Goal: Information Seeking & Learning: Learn about a topic

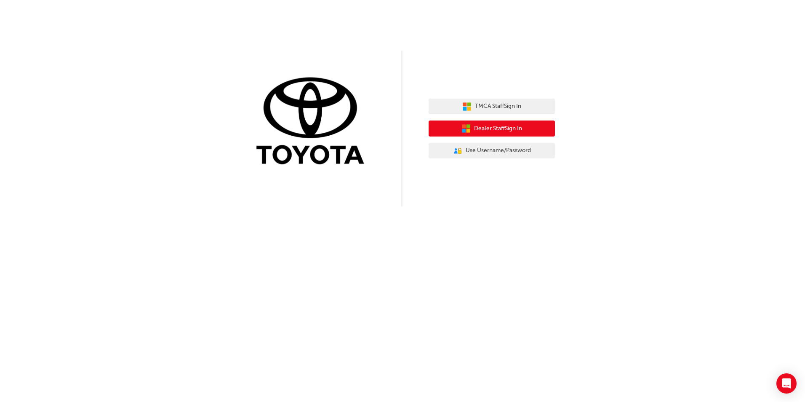
click at [484, 128] on span "Dealer Staff Sign In" at bounding box center [498, 129] width 48 height 10
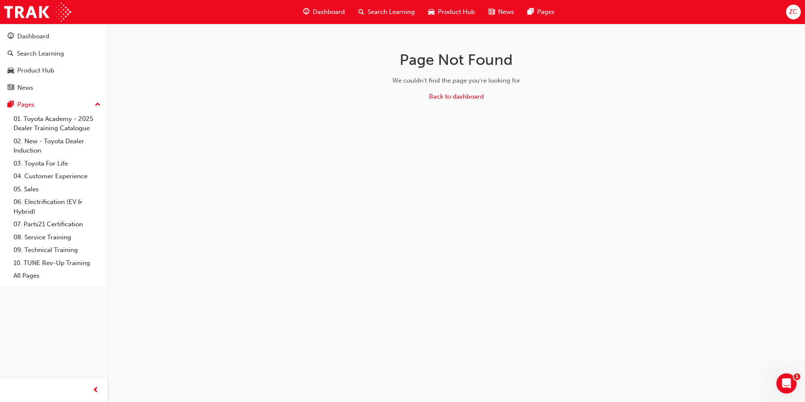
click at [317, 7] on span "Dashboard" at bounding box center [329, 12] width 32 height 10
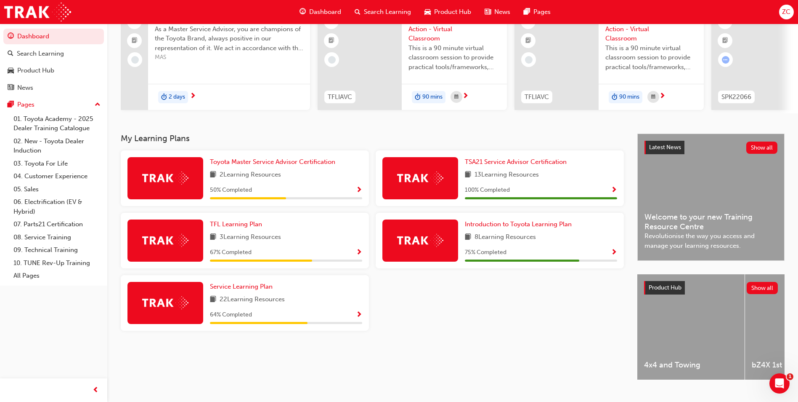
scroll to position [84, 0]
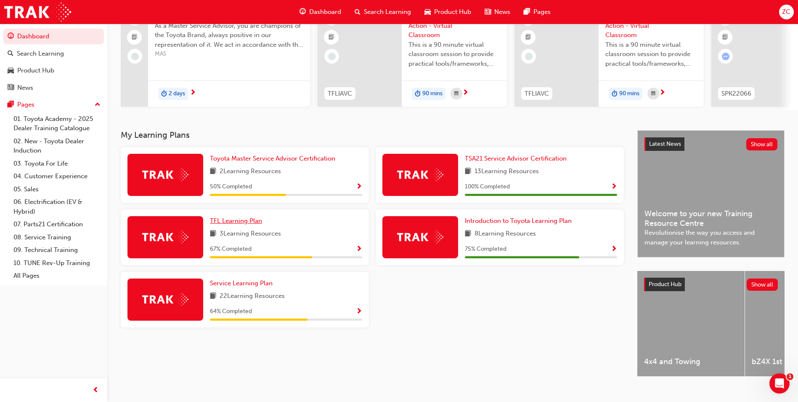
click at [241, 223] on span "TFL Learning Plan" at bounding box center [236, 221] width 52 height 8
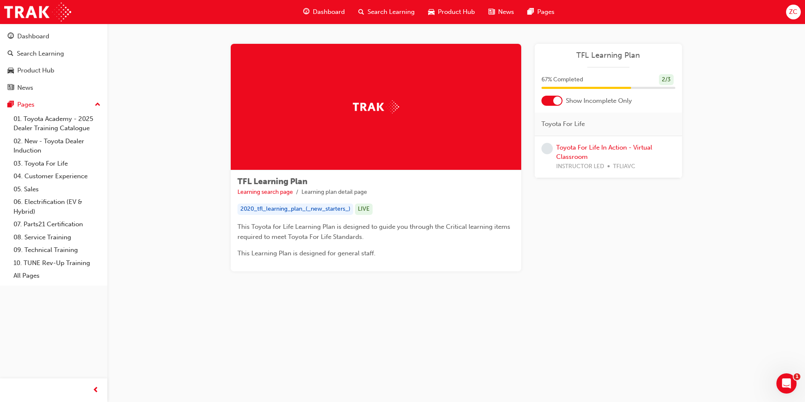
click at [324, 12] on span "Dashboard" at bounding box center [329, 12] width 32 height 10
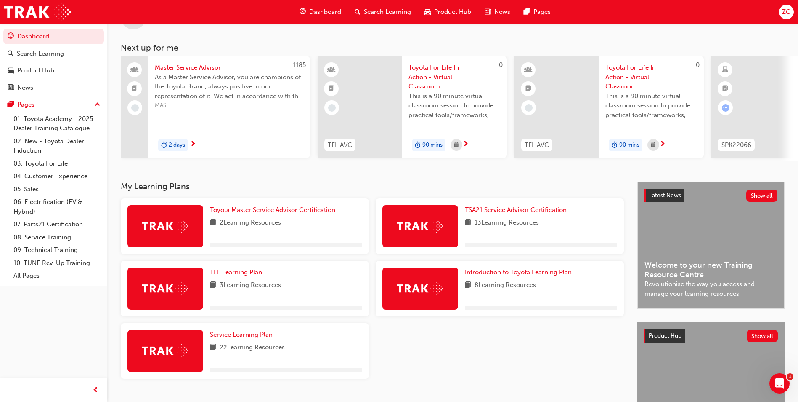
scroll to position [84, 0]
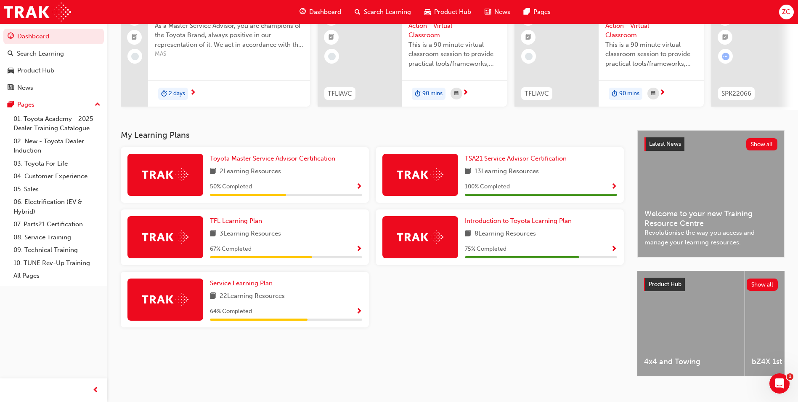
click at [252, 286] on span "Service Learning Plan" at bounding box center [241, 283] width 63 height 8
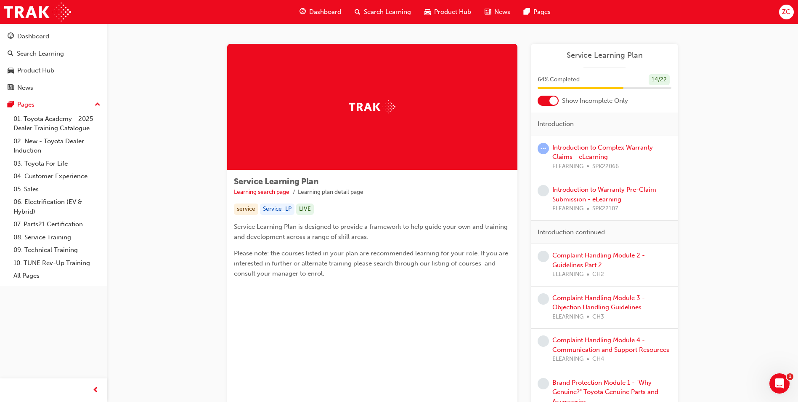
click at [524, 149] on div "Service Learning Plan Learning search page Learning plan detail page service Se…" at bounding box center [452, 271] width 451 height 454
